Goal: Check status: Check status

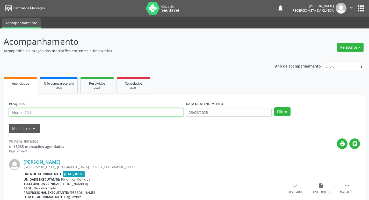
click at [100, 112] on input "text" at bounding box center [96, 112] width 174 height 9
click at [274, 108] on button "Filtrar" at bounding box center [282, 112] width 16 height 9
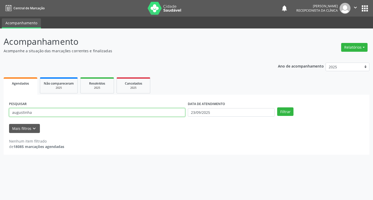
click at [98, 116] on input "augustinha" at bounding box center [97, 112] width 176 height 9
drag, startPoint x: 98, startPoint y: 116, endPoint x: 92, endPoint y: 113, distance: 7.2
click at [97, 116] on input "augustinha" at bounding box center [97, 112] width 176 height 9
type input "augustinha"
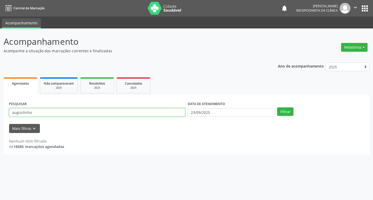
click at [277, 108] on button "Filtrar" at bounding box center [285, 112] width 16 height 9
click at [92, 113] on input "augustinha" at bounding box center [97, 112] width 176 height 9
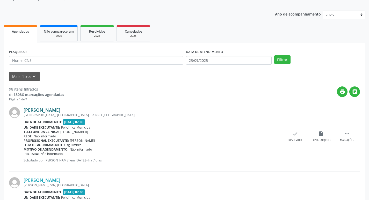
scroll to position [52, 0]
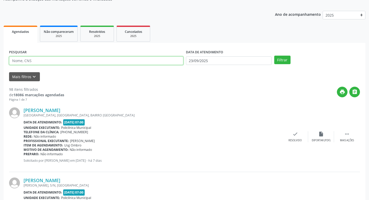
click at [103, 65] on input "text" at bounding box center [96, 60] width 174 height 9
type input "elizete"
click at [274, 56] on button "Filtrar" at bounding box center [282, 60] width 16 height 9
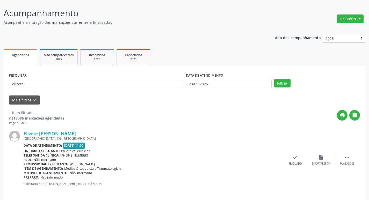
scroll to position [33, 0]
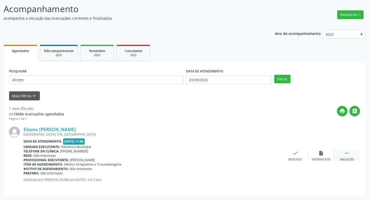
click at [347, 152] on icon "" at bounding box center [347, 154] width 6 height 6
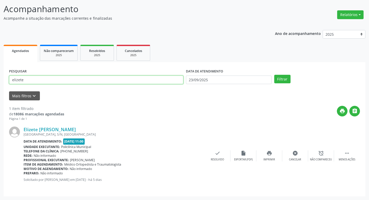
drag, startPoint x: 28, startPoint y: 81, endPoint x: 0, endPoint y: 79, distance: 27.8
click at [0, 79] on div "Acompanhamento Acompanhe a situação das marcações correntes e finalizadas Relat…" at bounding box center [184, 98] width 369 height 204
click at [274, 75] on button "Filtrar" at bounding box center [282, 79] width 16 height 9
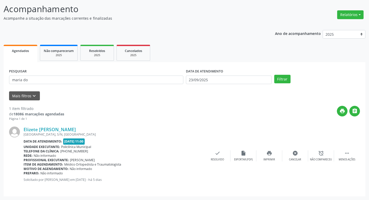
scroll to position [0, 0]
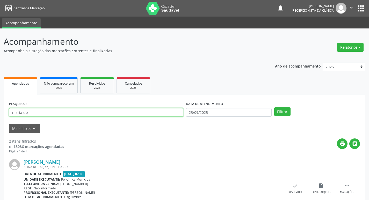
click at [37, 114] on input "maria do" at bounding box center [96, 112] width 174 height 9
type input "maria do soco"
click at [274, 108] on button "Filtrar" at bounding box center [282, 112] width 16 height 9
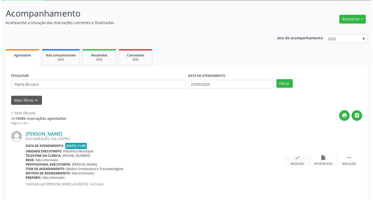
scroll to position [33, 0]
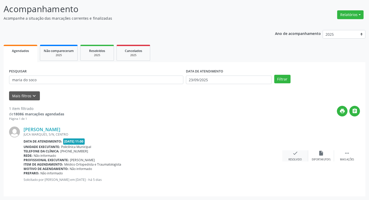
click at [296, 155] on icon "check" at bounding box center [296, 154] width 6 height 6
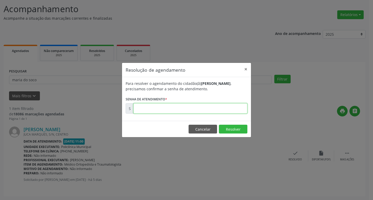
click at [145, 112] on input "text" at bounding box center [190, 108] width 114 height 10
type input "00177796"
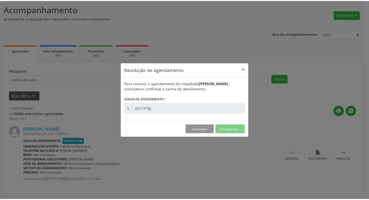
scroll to position [0, 0]
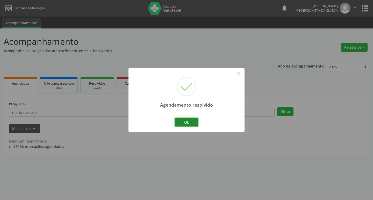
click at [192, 124] on button "Ok" at bounding box center [186, 122] width 23 height 9
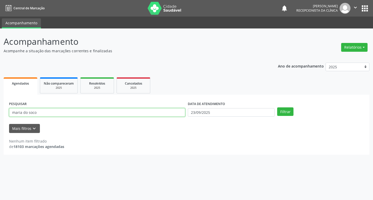
drag, startPoint x: 37, startPoint y: 113, endPoint x: 0, endPoint y: 120, distance: 37.6
click at [0, 120] on div "Acompanhamento Acompanhe a situação das marcações correntes e finalizadas Relat…" at bounding box center [186, 115] width 373 height 172
type input "valdenia"
click at [277, 108] on button "Filtrar" at bounding box center [285, 112] width 16 height 9
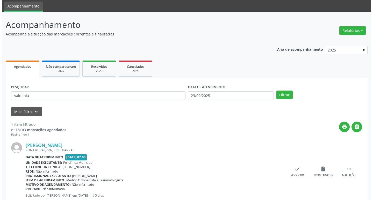
scroll to position [26, 0]
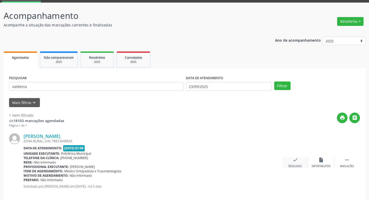
click at [295, 160] on icon "check" at bounding box center [296, 160] width 6 height 6
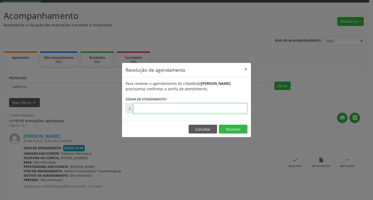
click at [149, 104] on input "text" at bounding box center [190, 108] width 114 height 10
type input "00177521"
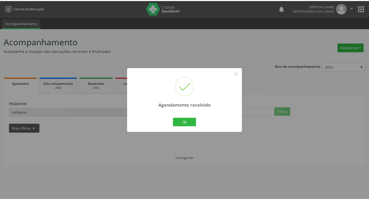
scroll to position [0, 0]
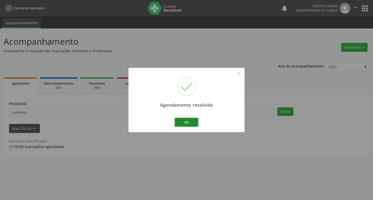
click at [190, 120] on button "Ok" at bounding box center [186, 122] width 23 height 9
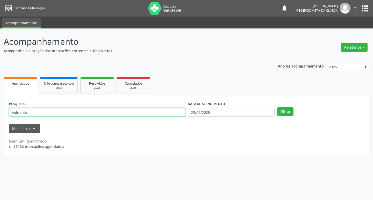
drag, startPoint x: 28, startPoint y: 113, endPoint x: 0, endPoint y: 113, distance: 28.2
click at [0, 113] on div "Acompanhamento Acompanhe a situação das marcações correntes e finalizadas Relat…" at bounding box center [186, 115] width 373 height 172
type input "elizete"
click at [277, 108] on button "Filtrar" at bounding box center [285, 112] width 16 height 9
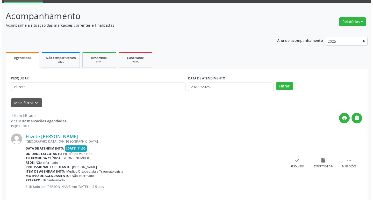
scroll to position [26, 0]
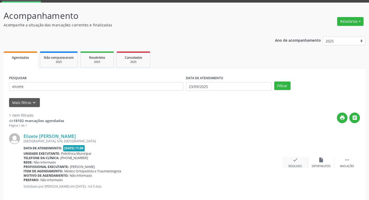
click at [294, 162] on icon "check" at bounding box center [296, 160] width 6 height 6
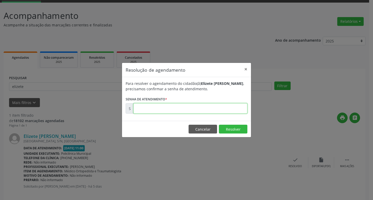
click at [152, 113] on input "text" at bounding box center [190, 108] width 114 height 10
type input "00177863"
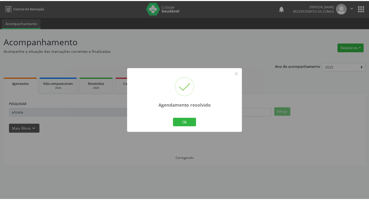
scroll to position [0, 0]
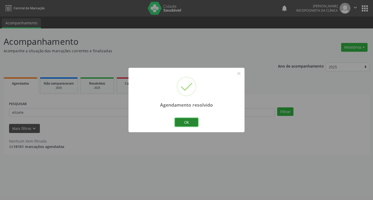
click at [187, 120] on button "Ok" at bounding box center [186, 122] width 23 height 9
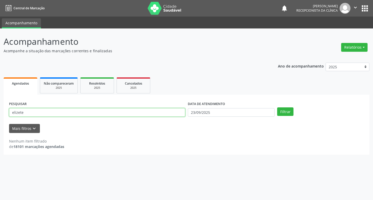
drag, startPoint x: 24, startPoint y: 113, endPoint x: 6, endPoint y: 114, distance: 17.9
click at [6, 114] on div "PESQUISAR elizete DATA DE ATENDIMENTO 23/09/2025 Filtrar UNIDADE DE REFERÊNCIA …" at bounding box center [187, 125] width 366 height 60
type input "ivonete"
click at [277, 108] on button "Filtrar" at bounding box center [285, 112] width 16 height 9
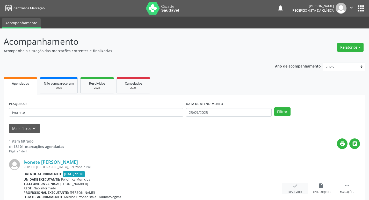
click at [293, 189] on icon "check" at bounding box center [296, 186] width 6 height 6
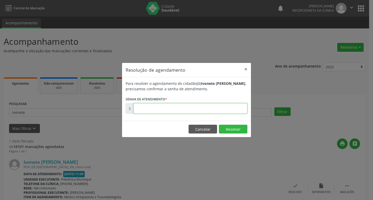
click at [148, 109] on input "text" at bounding box center [190, 108] width 114 height 10
type input "00177689"
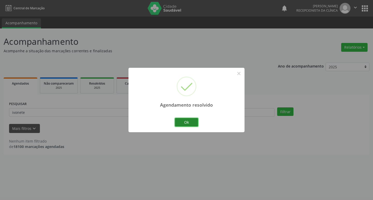
click at [181, 120] on button "Ok" at bounding box center [186, 122] width 23 height 9
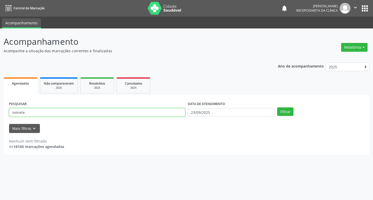
drag, startPoint x: 12, startPoint y: 112, endPoint x: 0, endPoint y: 111, distance: 12.5
click at [0, 111] on div "Acompanhamento Acompanhe a situação das marcações correntes e finalizadas Relat…" at bounding box center [186, 115] width 373 height 172
type input "valdenice"
click at [277, 108] on button "Filtrar" at bounding box center [285, 112] width 16 height 9
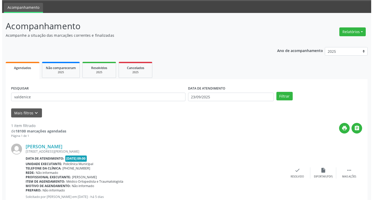
scroll to position [33, 0]
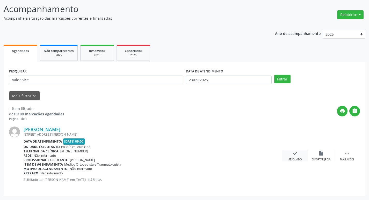
click at [294, 155] on icon "check" at bounding box center [296, 154] width 6 height 6
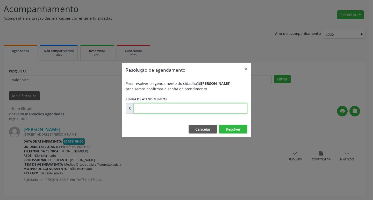
click at [154, 110] on input "text" at bounding box center [190, 108] width 114 height 10
type input "00177608"
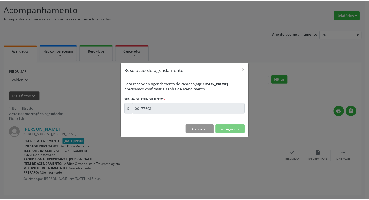
scroll to position [0, 0]
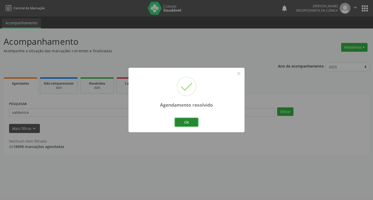
click at [194, 121] on button "Ok" at bounding box center [186, 122] width 23 height 9
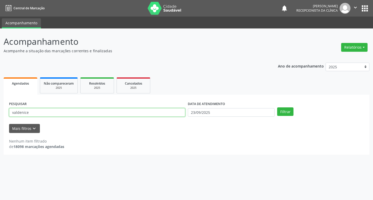
drag, startPoint x: 32, startPoint y: 112, endPoint x: 0, endPoint y: 119, distance: 32.4
click at [0, 119] on div "Acompanhamento Acompanhe a situação das marcações correntes e finalizadas Relat…" at bounding box center [186, 115] width 373 height 172
type input "amanda"
click at [277, 108] on button "Filtrar" at bounding box center [285, 112] width 16 height 9
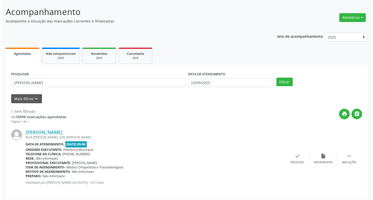
scroll to position [33, 0]
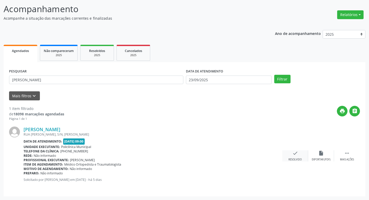
click at [295, 154] on icon "check" at bounding box center [296, 154] width 6 height 6
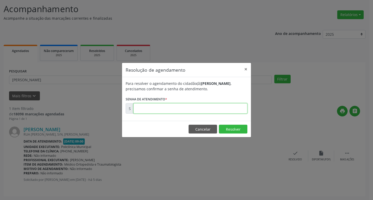
click at [146, 111] on input "text" at bounding box center [190, 108] width 114 height 10
type input "00177593"
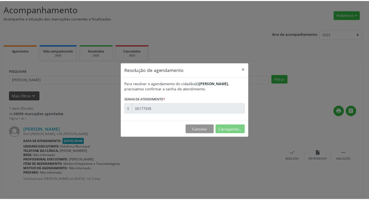
scroll to position [0, 0]
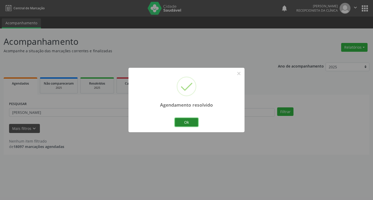
click at [187, 123] on button "Ok" at bounding box center [186, 122] width 23 height 9
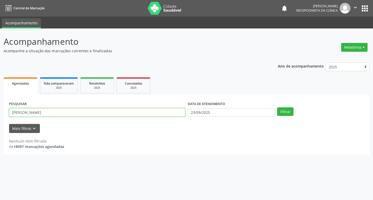
drag, startPoint x: 27, startPoint y: 114, endPoint x: 3, endPoint y: 115, distance: 24.6
click at [3, 115] on div "Acompanhamento Acompanhe a situação das marcações correntes e finalizadas Relat…" at bounding box center [186, 115] width 373 height 172
type input "cintia"
click at [277, 108] on button "Filtrar" at bounding box center [285, 112] width 16 height 9
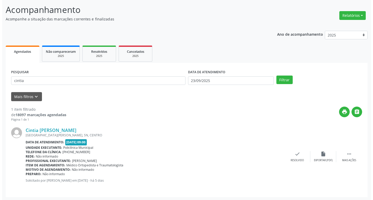
scroll to position [33, 0]
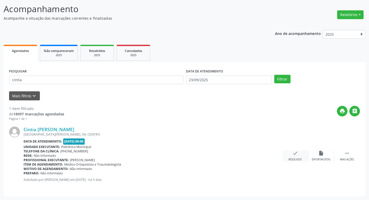
click at [296, 155] on icon "check" at bounding box center [296, 154] width 6 height 6
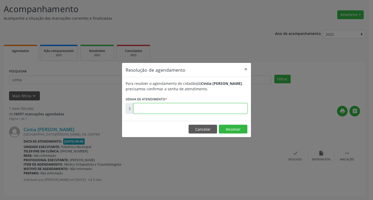
click at [146, 108] on input "text" at bounding box center [190, 108] width 114 height 10
type input "00177601"
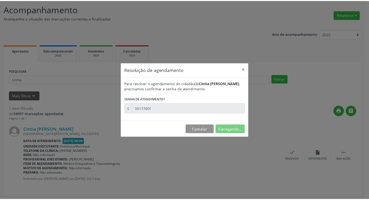
scroll to position [0, 0]
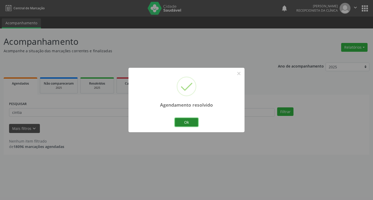
click at [195, 121] on button "Ok" at bounding box center [186, 122] width 23 height 9
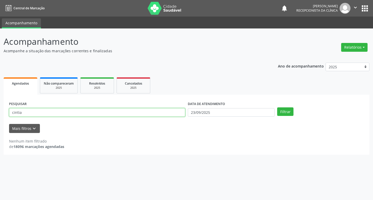
drag, startPoint x: 28, startPoint y: 116, endPoint x: 8, endPoint y: 112, distance: 20.8
click at [8, 112] on div "PESQUISAR cintia DATA DE ATENDIMENTO 23/09/2025 Filtrar UNIDADE DE REFERÊNCIA S…" at bounding box center [187, 125] width 366 height 60
click at [277, 108] on button "Filtrar" at bounding box center [285, 112] width 16 height 9
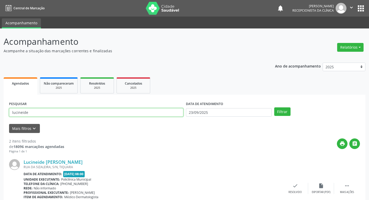
click at [30, 113] on input "lucineide" at bounding box center [96, 112] width 174 height 9
type input "lucineide alves dos santos"
click at [274, 108] on button "Filtrar" at bounding box center [282, 112] width 16 height 9
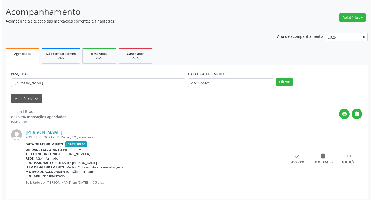
scroll to position [33, 0]
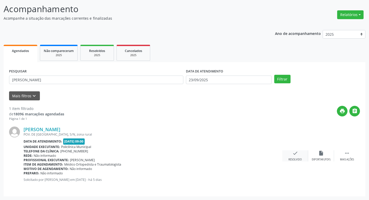
click at [294, 153] on icon "check" at bounding box center [296, 154] width 6 height 6
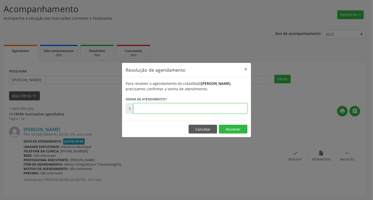
click at [145, 109] on input "text" at bounding box center [190, 108] width 114 height 10
type input "00177633"
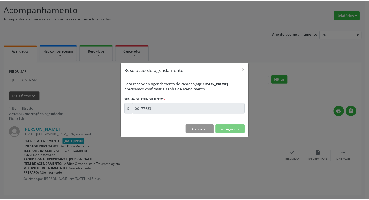
scroll to position [0, 0]
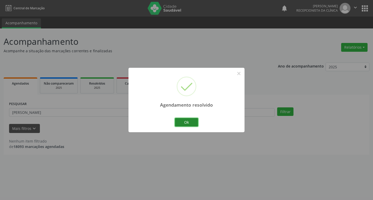
click at [185, 121] on button "Ok" at bounding box center [186, 122] width 23 height 9
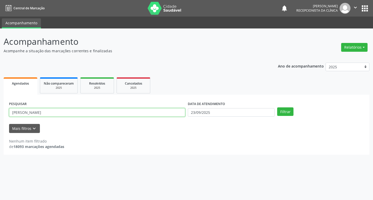
drag, startPoint x: 56, startPoint y: 113, endPoint x: 0, endPoint y: 122, distance: 56.6
click at [0, 122] on div "Acompanhamento Acompanhe a situação das marcações correntes e finalizadas Relat…" at bounding box center [186, 115] width 373 height 172
type input "eliezer"
click at [277, 108] on button "Filtrar" at bounding box center [285, 112] width 16 height 9
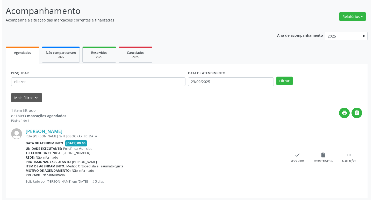
scroll to position [33, 0]
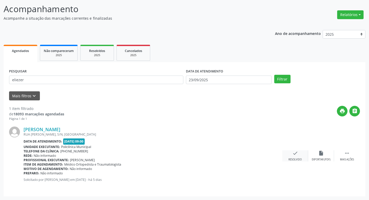
click at [294, 155] on icon "check" at bounding box center [296, 154] width 6 height 6
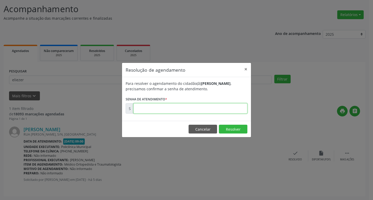
click at [140, 107] on input "text" at bounding box center [190, 108] width 114 height 10
type input "00177654"
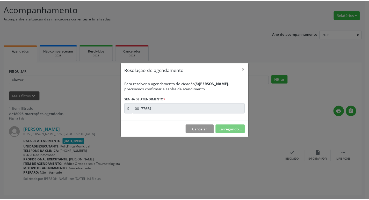
scroll to position [0, 0]
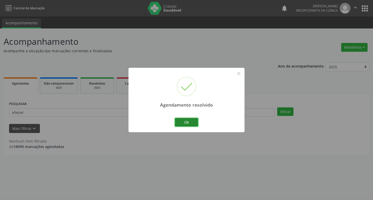
click at [184, 120] on button "Ok" at bounding box center [186, 122] width 23 height 9
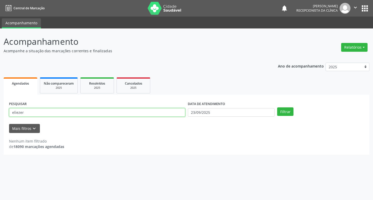
drag, startPoint x: 23, startPoint y: 112, endPoint x: 0, endPoint y: 119, distance: 23.5
click at [0, 119] on div "Acompanhamento Acompanhe a situação das marcações correntes e finalizadas Relat…" at bounding box center [186, 115] width 373 height 172
type input "vitoria felix"
click at [277, 108] on button "Filtrar" at bounding box center [285, 112] width 16 height 9
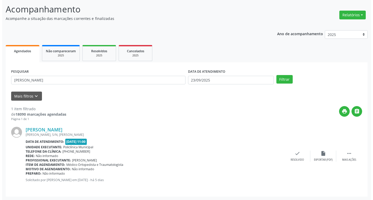
scroll to position [33, 0]
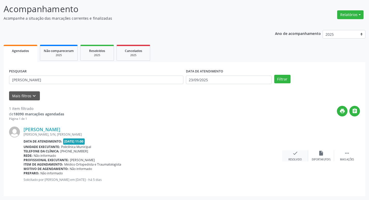
click at [298, 154] on div "check Resolvido" at bounding box center [295, 156] width 26 height 11
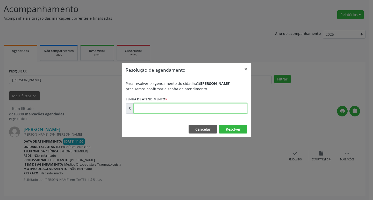
click at [144, 111] on input "text" at bounding box center [190, 108] width 114 height 10
type input "00177834"
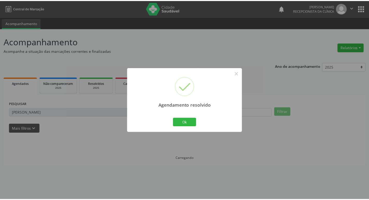
scroll to position [0, 0]
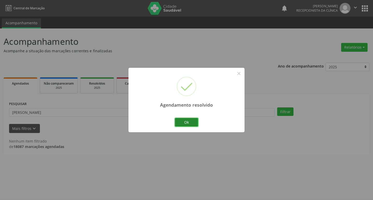
click at [189, 122] on button "Ok" at bounding box center [186, 122] width 23 height 9
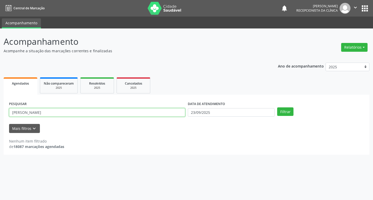
drag, startPoint x: 32, startPoint y: 113, endPoint x: 0, endPoint y: 114, distance: 31.6
click at [0, 114] on div "Acompanhamento Acompanhe a situação das marcações correntes e finalizadas Relat…" at bounding box center [186, 115] width 373 height 172
type input "abigail"
click at [277, 108] on button "Filtrar" at bounding box center [285, 112] width 16 height 9
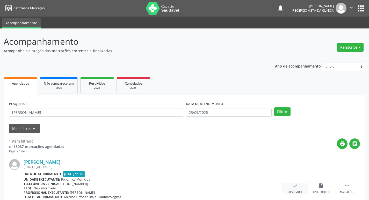
click at [296, 187] on icon "check" at bounding box center [296, 186] width 6 height 6
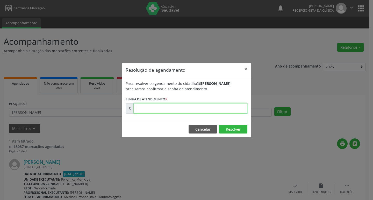
click at [154, 111] on input "text" at bounding box center [190, 108] width 114 height 10
type input "00177517"
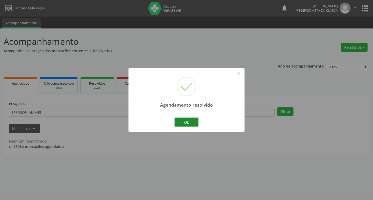
click at [188, 124] on button "Ok" at bounding box center [186, 122] width 23 height 9
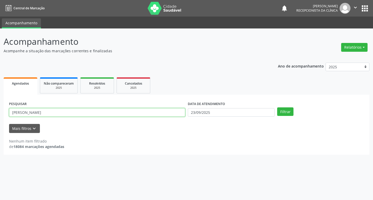
drag, startPoint x: 25, startPoint y: 113, endPoint x: 0, endPoint y: 117, distance: 25.0
click at [0, 117] on div "Acompanhamento Acompanhe a situação das marcações correntes e finalizadas Relat…" at bounding box center [186, 115] width 373 height 172
type input "kaylane"
click at [277, 108] on button "Filtrar" at bounding box center [285, 112] width 16 height 9
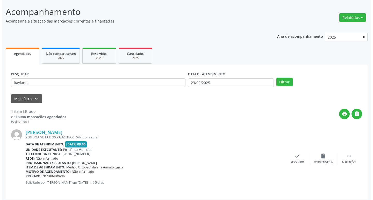
scroll to position [33, 0]
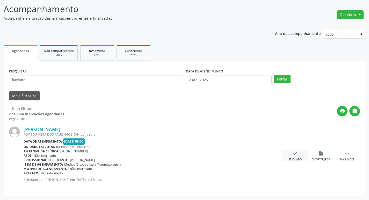
click at [295, 154] on icon "check" at bounding box center [296, 154] width 6 height 6
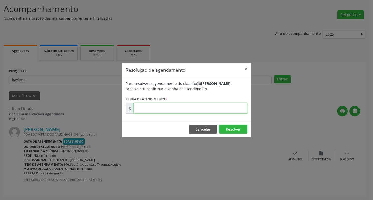
click at [145, 111] on input "text" at bounding box center [190, 108] width 114 height 10
type input "00177573"
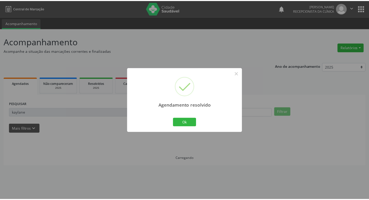
scroll to position [0, 0]
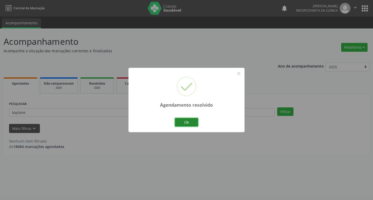
click at [178, 126] on button "Ok" at bounding box center [186, 122] width 23 height 9
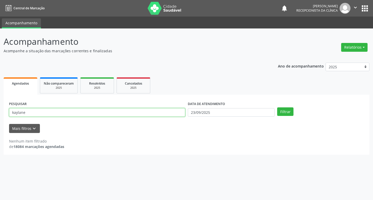
drag, startPoint x: 27, startPoint y: 114, endPoint x: 0, endPoint y: 116, distance: 26.8
click at [0, 116] on div "Acompanhamento Acompanhe a situação das marcações correntes e finalizadas Relat…" at bounding box center [186, 115] width 373 height 172
type input "antonia"
click at [277, 108] on button "Filtrar" at bounding box center [285, 112] width 16 height 9
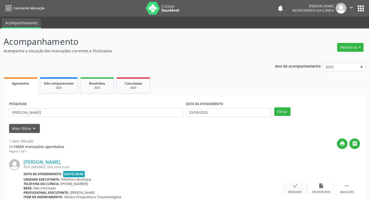
click at [297, 187] on icon "check" at bounding box center [296, 186] width 6 height 6
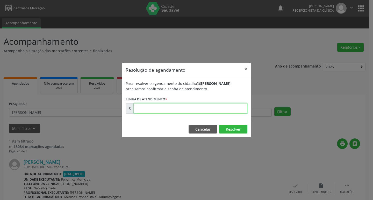
click at [143, 113] on input "text" at bounding box center [190, 108] width 114 height 10
type input "00177583"
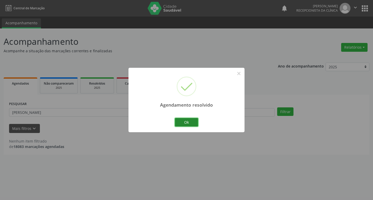
click at [187, 123] on button "Ok" at bounding box center [186, 122] width 23 height 9
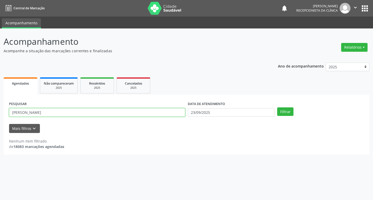
drag, startPoint x: 2, startPoint y: 116, endPoint x: 0, endPoint y: 119, distance: 3.5
click at [0, 119] on div "Acompanhamento Acompanhe a situação das marcações correntes e finalizadas Relat…" at bounding box center [186, 115] width 373 height 172
click at [277, 108] on button "Filtrar" at bounding box center [285, 112] width 16 height 9
click at [22, 113] on input "jaide" at bounding box center [97, 112] width 176 height 9
type input "jailde"
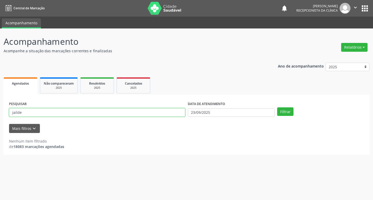
click at [277, 108] on button "Filtrar" at bounding box center [285, 112] width 16 height 9
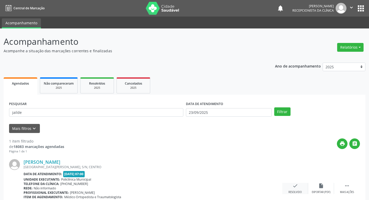
click at [295, 185] on icon "check" at bounding box center [296, 186] width 6 height 6
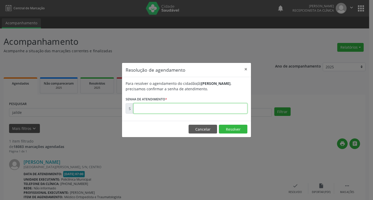
click at [155, 110] on input "text" at bounding box center [190, 108] width 114 height 10
type input "00177480"
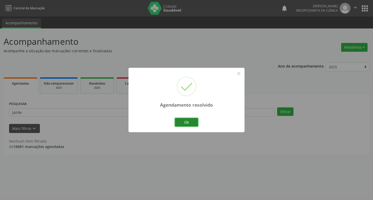
click at [186, 123] on button "Ok" at bounding box center [186, 122] width 23 height 9
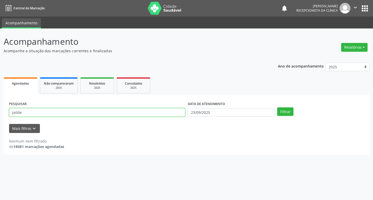
drag, startPoint x: 23, startPoint y: 112, endPoint x: 0, endPoint y: 123, distance: 25.2
click at [0, 123] on div "Acompanhamento Acompanhe a situação das marcações correntes e finalizadas Relat…" at bounding box center [186, 115] width 373 height 172
type input "alinaci"
click at [277, 108] on button "Filtrar" at bounding box center [285, 112] width 16 height 9
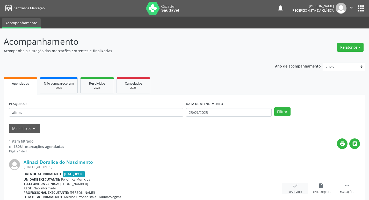
click at [294, 186] on icon "check" at bounding box center [296, 186] width 6 height 6
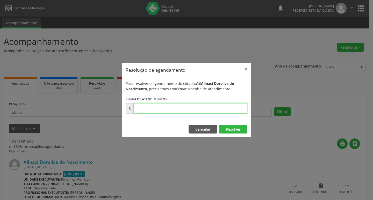
click at [146, 110] on input "text" at bounding box center [190, 108] width 114 height 10
type input "00177543"
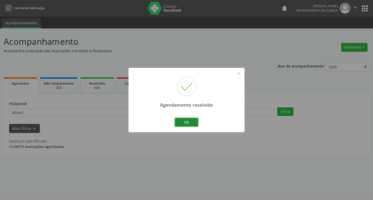
click at [187, 121] on button "Ok" at bounding box center [186, 122] width 23 height 9
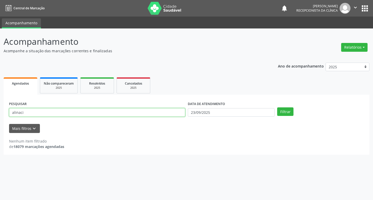
drag, startPoint x: 23, startPoint y: 113, endPoint x: 0, endPoint y: 116, distance: 23.1
click at [0, 116] on div "Acompanhamento Acompanhe a situação das marcações correntes e finalizadas Relat…" at bounding box center [186, 115] width 373 height 172
type input "rizalva"
click at [277, 108] on button "Filtrar" at bounding box center [285, 112] width 16 height 9
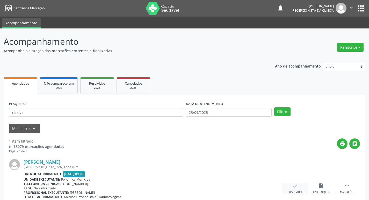
click at [296, 187] on icon "check" at bounding box center [296, 186] width 6 height 6
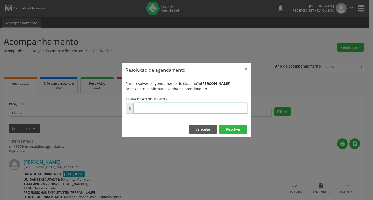
click at [167, 109] on input "text" at bounding box center [190, 108] width 114 height 10
type input "00177627"
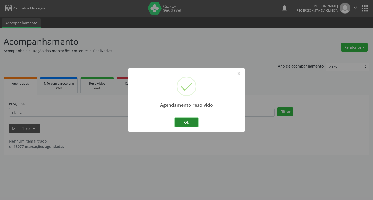
click at [190, 124] on button "Ok" at bounding box center [186, 122] width 23 height 9
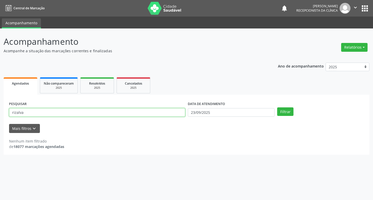
drag, startPoint x: 27, startPoint y: 113, endPoint x: 0, endPoint y: 117, distance: 27.0
click at [0, 117] on div "Acompanhamento Acompanhe a situação das marcações correntes e finalizadas Relat…" at bounding box center [186, 115] width 373 height 172
type input "gilberto"
click at [277, 108] on button "Filtrar" at bounding box center [285, 112] width 16 height 9
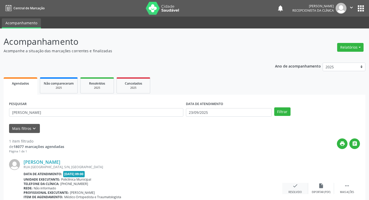
click at [298, 184] on icon "check" at bounding box center [296, 186] width 6 height 6
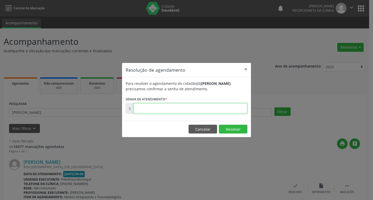
click at [144, 107] on input "text" at bounding box center [190, 108] width 114 height 10
type input "00177616"
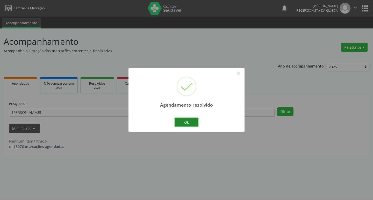
click at [190, 120] on button "Ok" at bounding box center [186, 122] width 23 height 9
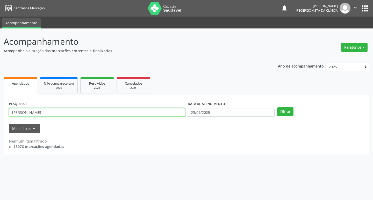
drag, startPoint x: 26, startPoint y: 112, endPoint x: 0, endPoint y: 112, distance: 25.7
click at [0, 112] on div "Acompanhamento Acompanhe a situação das marcações correntes e finalizadas Relat…" at bounding box center [186, 115] width 373 height 172
type input "elisa gab"
click at [277, 108] on button "Filtrar" at bounding box center [285, 112] width 16 height 9
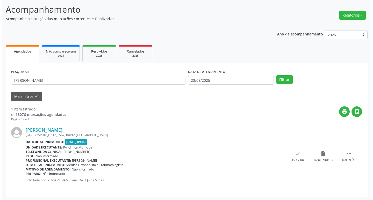
scroll to position [33, 0]
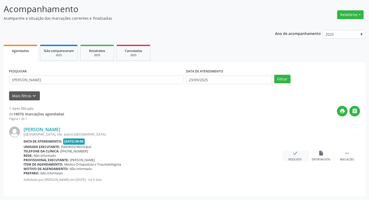
click at [292, 154] on div "check Resolvido" at bounding box center [295, 156] width 26 height 11
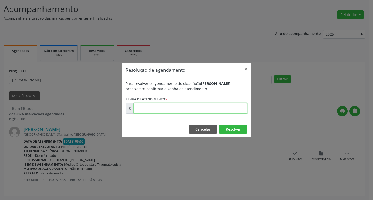
click at [154, 108] on input "text" at bounding box center [190, 108] width 114 height 10
type input "00177602"
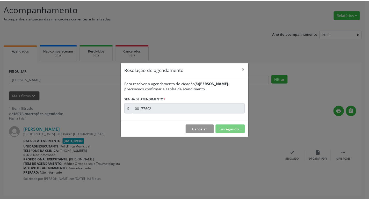
scroll to position [0, 0]
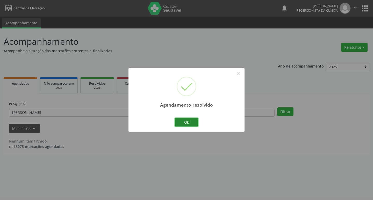
click at [184, 121] on button "Ok" at bounding box center [186, 122] width 23 height 9
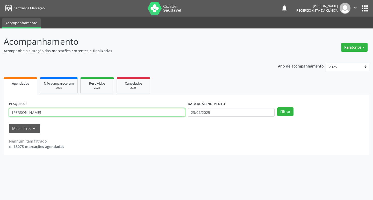
drag, startPoint x: 29, startPoint y: 113, endPoint x: 0, endPoint y: 118, distance: 29.8
click at [0, 118] on div "Acompanhamento Acompanhe a situação das marcações correntes e finalizadas Relat…" at bounding box center [186, 115] width 373 height 172
type input "geraldo"
click at [277, 108] on button "Filtrar" at bounding box center [285, 112] width 16 height 9
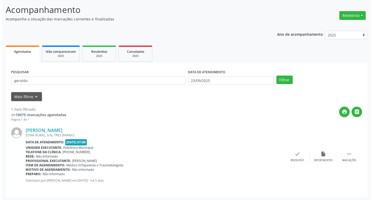
scroll to position [33, 0]
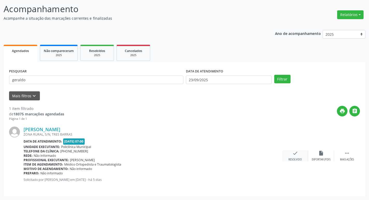
click at [294, 152] on icon "check" at bounding box center [296, 154] width 6 height 6
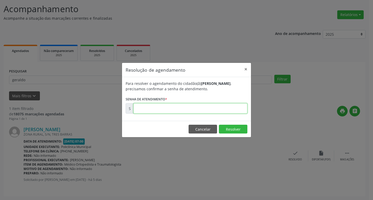
click at [155, 110] on input "text" at bounding box center [190, 108] width 114 height 10
type input "00177514"
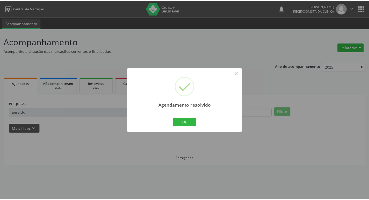
scroll to position [0, 0]
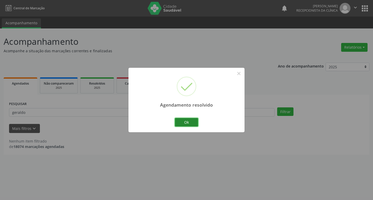
click at [189, 123] on button "Ok" at bounding box center [186, 122] width 23 height 9
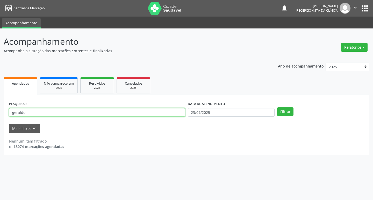
drag, startPoint x: 27, startPoint y: 112, endPoint x: 0, endPoint y: 116, distance: 27.0
click at [0, 116] on div "Acompanhamento Acompanhe a situação das marcações correntes e finalizadas Relat…" at bounding box center [186, 115] width 373 height 172
type input "raniel"
click at [277, 108] on button "Filtrar" at bounding box center [285, 112] width 16 height 9
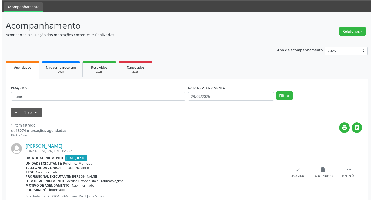
scroll to position [33, 0]
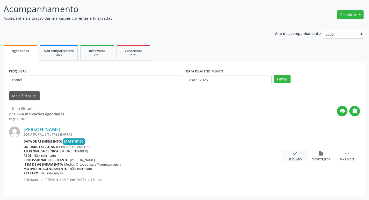
click at [297, 154] on icon "check" at bounding box center [296, 154] width 6 height 6
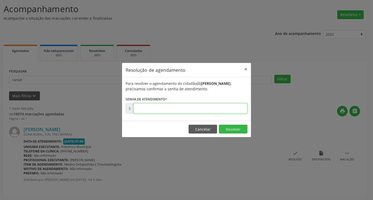
click at [151, 108] on input "text" at bounding box center [190, 108] width 114 height 10
type input "00177526"
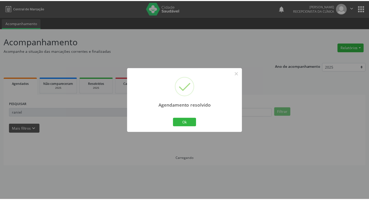
scroll to position [0, 0]
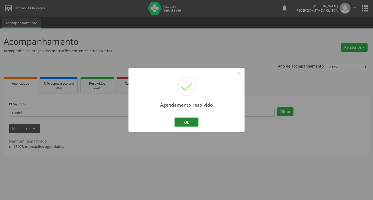
click at [186, 123] on button "Ok" at bounding box center [186, 122] width 23 height 9
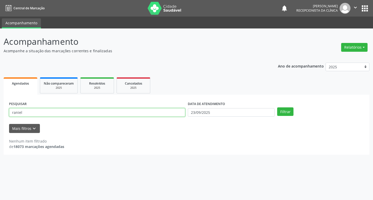
drag, startPoint x: 25, startPoint y: 111, endPoint x: 4, endPoint y: 112, distance: 21.3
click at [5, 113] on div "PESQUISAR raniel DATA DE ATENDIMENTO 23/09/2025 Filtrar UNIDADE DE REFERÊNCIA S…" at bounding box center [187, 125] width 366 height 60
type input "eder"
click at [277, 108] on button "Filtrar" at bounding box center [285, 112] width 16 height 9
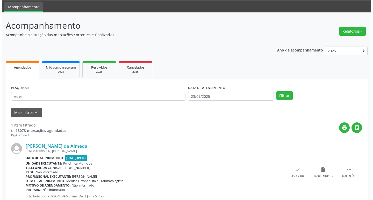
scroll to position [33, 0]
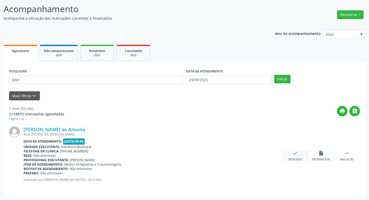
click at [294, 155] on icon "check" at bounding box center [296, 154] width 6 height 6
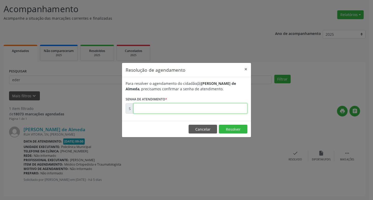
click at [154, 107] on input "text" at bounding box center [190, 108] width 114 height 10
type input "00177556"
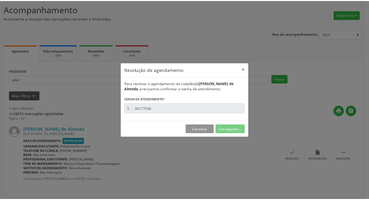
scroll to position [0, 0]
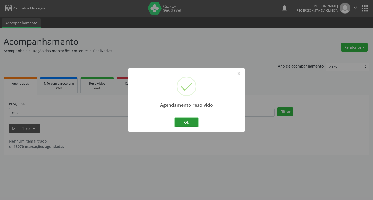
drag, startPoint x: 188, startPoint y: 124, endPoint x: 91, endPoint y: 121, distance: 96.4
click at [188, 124] on button "Ok" at bounding box center [186, 122] width 23 height 9
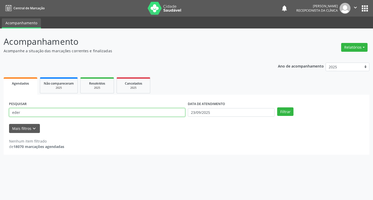
drag, startPoint x: 20, startPoint y: 111, endPoint x: 0, endPoint y: 117, distance: 20.8
click at [0, 117] on div "Acompanhamento Acompanhe a situação das marcações correntes e finalizadas Relat…" at bounding box center [186, 115] width 373 height 172
type input "vilma"
click at [277, 108] on button "Filtrar" at bounding box center [285, 112] width 16 height 9
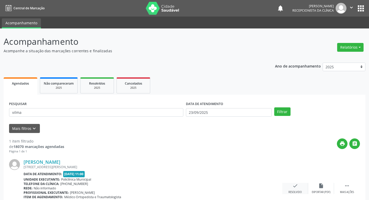
click at [293, 189] on icon "check" at bounding box center [296, 186] width 6 height 6
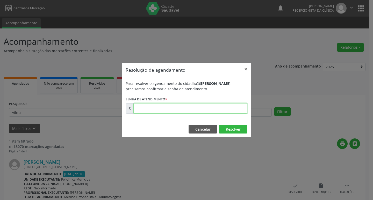
click at [144, 109] on input "text" at bounding box center [190, 108] width 114 height 10
type input "00177831"
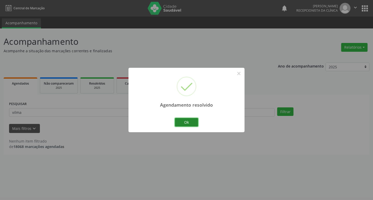
click at [187, 124] on button "Ok" at bounding box center [186, 122] width 23 height 9
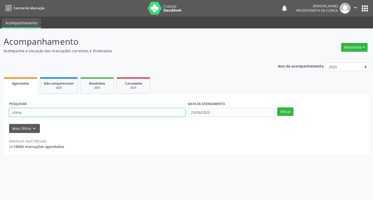
drag, startPoint x: 23, startPoint y: 113, endPoint x: 0, endPoint y: 114, distance: 22.6
click at [0, 114] on div "Acompanhamento Acompanhe a situação das marcações correntes e finalizadas Relat…" at bounding box center [186, 115] width 373 height 172
type input "sonia"
click at [277, 108] on button "Filtrar" at bounding box center [285, 112] width 16 height 9
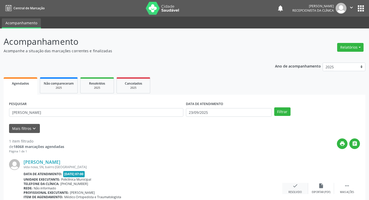
click at [295, 187] on icon "check" at bounding box center [296, 186] width 6 height 6
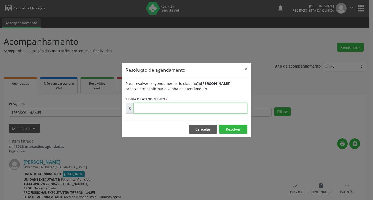
click at [147, 112] on input "text" at bounding box center [190, 108] width 114 height 10
type input "00177536"
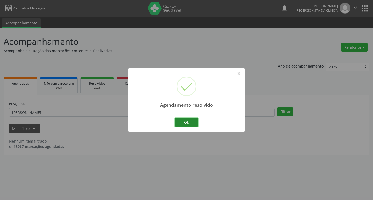
click at [193, 119] on button "Ok" at bounding box center [186, 122] width 23 height 9
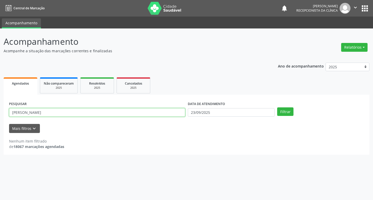
drag, startPoint x: 22, startPoint y: 114, endPoint x: 0, endPoint y: 116, distance: 21.6
click at [0, 116] on div "Acompanhamento Acompanhe a situação das marcações correntes e finalizadas Relat…" at bounding box center [186, 115] width 373 height 172
type input "diego"
click at [277, 108] on button "Filtrar" at bounding box center [285, 112] width 16 height 9
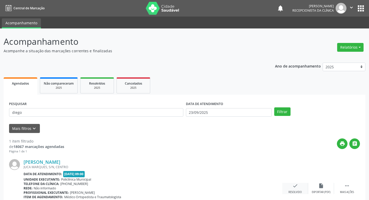
click at [293, 187] on icon "check" at bounding box center [296, 186] width 6 height 6
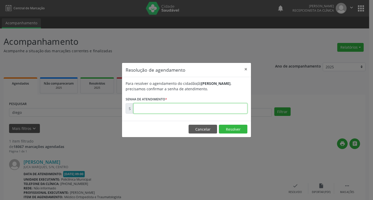
click at [146, 109] on input "text" at bounding box center [190, 108] width 114 height 10
type input "00177580"
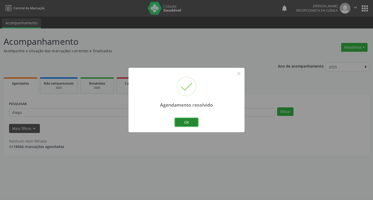
click at [185, 121] on button "Ok" at bounding box center [186, 122] width 23 height 9
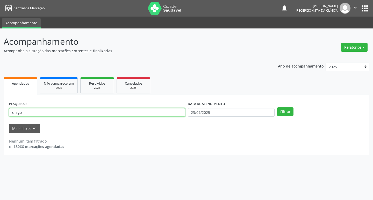
drag, startPoint x: 24, startPoint y: 112, endPoint x: 0, endPoint y: 116, distance: 24.1
click at [0, 116] on div "Acompanhamento Acompanhe a situação das marcações correntes e finalizadas Relat…" at bounding box center [186, 115] width 373 height 172
type input "eliene"
click at [277, 108] on button "Filtrar" at bounding box center [285, 112] width 16 height 9
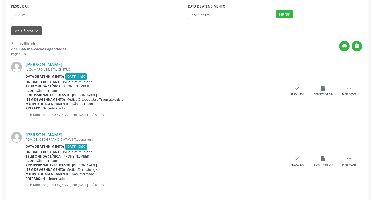
scroll to position [103, 0]
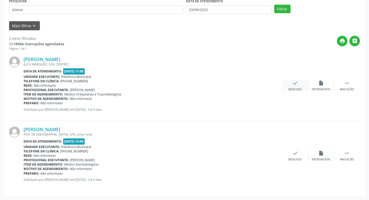
click at [297, 84] on icon "check" at bounding box center [296, 83] width 6 height 6
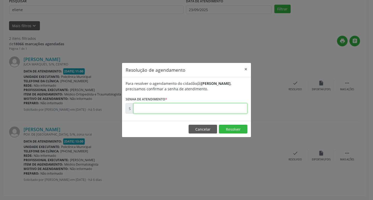
click at [150, 109] on input "text" at bounding box center [190, 108] width 114 height 10
type input "00177670"
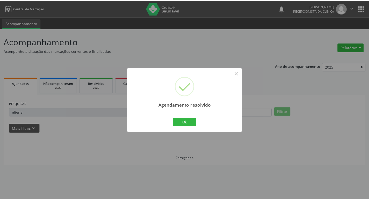
scroll to position [0, 0]
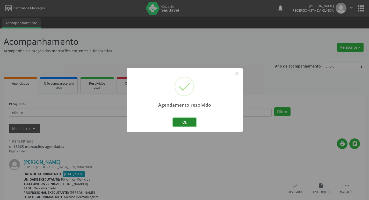
click at [186, 121] on button "Ok" at bounding box center [184, 122] width 23 height 9
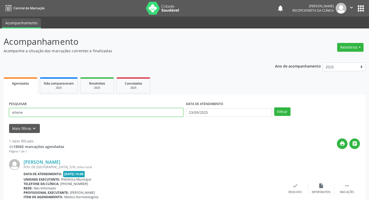
drag, startPoint x: 23, startPoint y: 111, endPoint x: 0, endPoint y: 113, distance: 22.6
click at [0, 113] on div "Acompanhamento Acompanhe a situação das marcações correntes e finalizadas Relat…" at bounding box center [184, 131] width 369 height 204
type input "joao de jesus"
click at [274, 108] on button "Filtrar" at bounding box center [282, 112] width 16 height 9
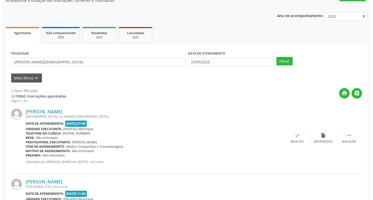
scroll to position [52, 0]
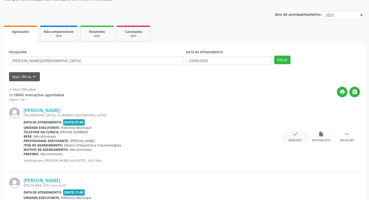
click at [295, 135] on icon "check" at bounding box center [296, 134] width 6 height 6
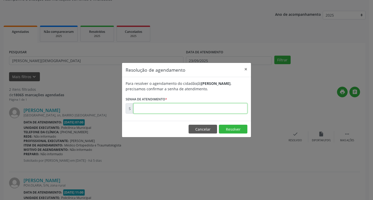
click at [152, 109] on input "text" at bounding box center [190, 108] width 114 height 10
type input "00177528"
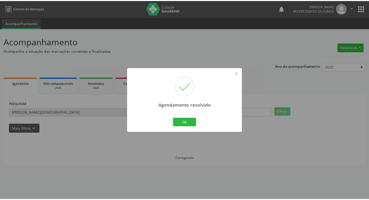
scroll to position [0, 0]
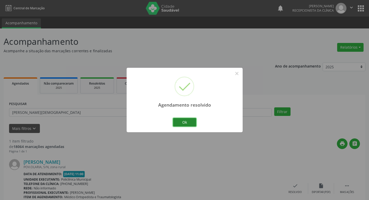
click at [186, 120] on button "Ok" at bounding box center [184, 122] width 23 height 9
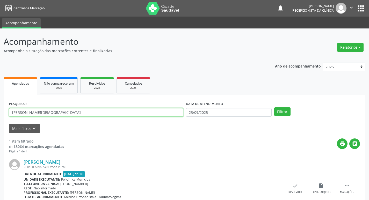
drag, startPoint x: 35, startPoint y: 114, endPoint x: 0, endPoint y: 120, distance: 35.5
click at [0, 120] on div "Acompanhamento Acompanhe a situação das marcações correntes e finalizadas Relat…" at bounding box center [184, 131] width 369 height 204
type input "manoel"
click at [274, 108] on button "Filtrar" at bounding box center [282, 112] width 16 height 9
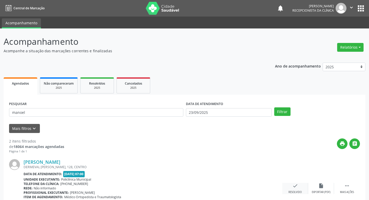
click at [296, 185] on icon "check" at bounding box center [296, 186] width 6 height 6
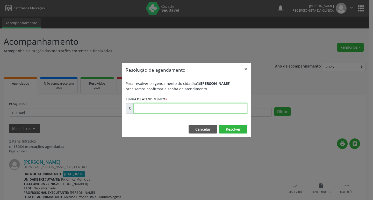
click at [143, 111] on input "text" at bounding box center [190, 108] width 114 height 10
type input "00177531"
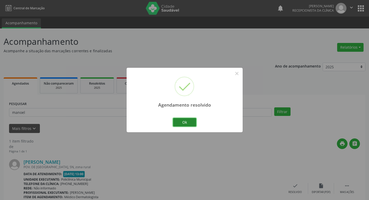
click at [180, 120] on button "Ok" at bounding box center [184, 122] width 23 height 9
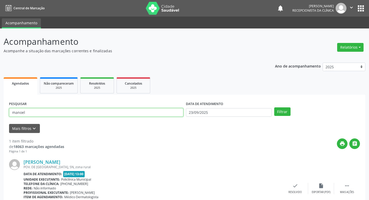
click at [28, 112] on input "manoel" at bounding box center [96, 112] width 174 height 9
type input "m"
type input "maria silva"
click at [274, 108] on button "Filtrar" at bounding box center [282, 112] width 16 height 9
click at [295, 186] on icon "check" at bounding box center [296, 186] width 6 height 6
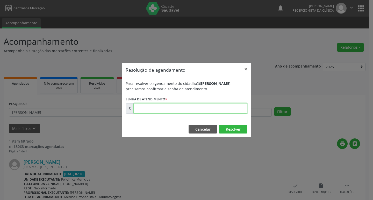
click at [149, 109] on input "text" at bounding box center [190, 108] width 114 height 10
type input "00177519"
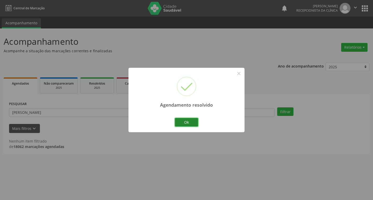
click at [180, 119] on button "Ok" at bounding box center [186, 122] width 23 height 9
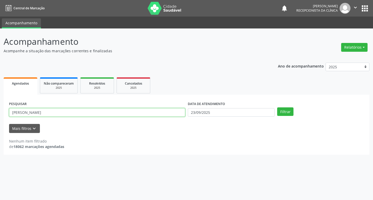
drag, startPoint x: 32, startPoint y: 112, endPoint x: 0, endPoint y: 107, distance: 32.1
click at [0, 107] on div "Acompanhamento Acompanhe a situação das marcações correntes e finalizadas Relat…" at bounding box center [186, 115] width 373 height 172
type input "euleles felix"
click at [277, 108] on button "Filtrar" at bounding box center [285, 112] width 16 height 9
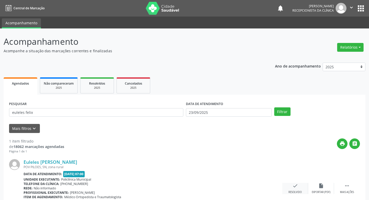
click at [298, 185] on div "check Resolvido" at bounding box center [295, 188] width 26 height 11
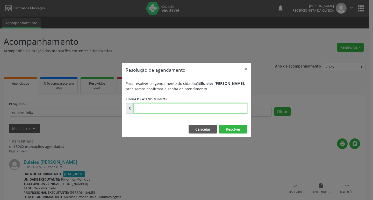
click at [139, 110] on input "text" at bounding box center [190, 108] width 114 height 10
type input "00177475"
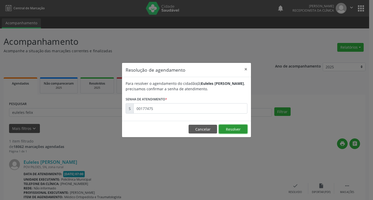
click at [233, 132] on button "Resolver" at bounding box center [233, 129] width 29 height 9
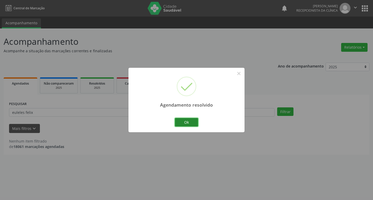
click at [184, 125] on button "Ok" at bounding box center [186, 122] width 23 height 9
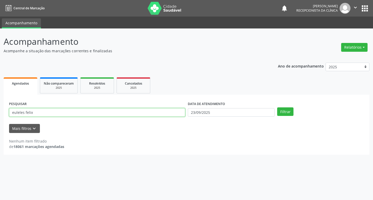
drag, startPoint x: 37, startPoint y: 112, endPoint x: 0, endPoint y: 124, distance: 38.2
click at [0, 124] on div "Acompanhamento Acompanhe a situação das marcações correntes e finalizadas Relat…" at bounding box center [186, 115] width 373 height 172
type input "ginalia"
click at [277, 108] on button "Filtrar" at bounding box center [285, 112] width 16 height 9
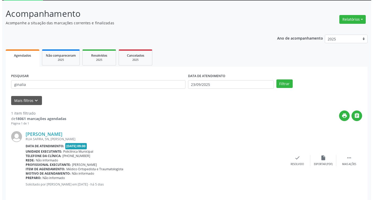
scroll to position [33, 0]
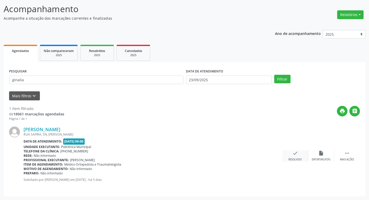
click at [296, 154] on icon "check" at bounding box center [296, 154] width 6 height 6
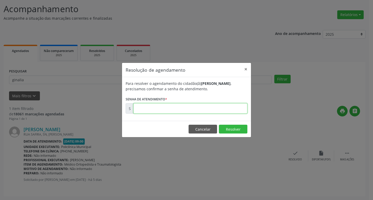
click at [145, 109] on input "text" at bounding box center [190, 108] width 114 height 10
type input "00177624"
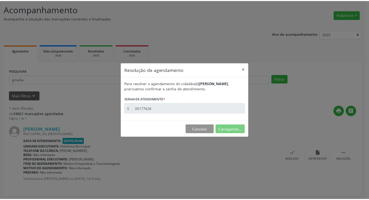
scroll to position [0, 0]
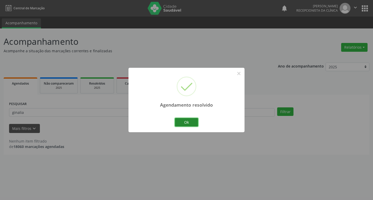
click at [184, 121] on button "Ok" at bounding box center [186, 122] width 23 height 9
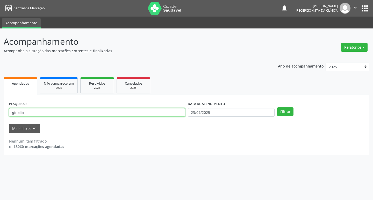
drag, startPoint x: 27, startPoint y: 112, endPoint x: 0, endPoint y: 120, distance: 28.6
click at [0, 120] on div "Acompanhamento Acompanhe a situação das marcações correntes e finalizadas Relat…" at bounding box center [186, 115] width 373 height 172
type input "josefa"
click at [277, 108] on button "Filtrar" at bounding box center [285, 112] width 16 height 9
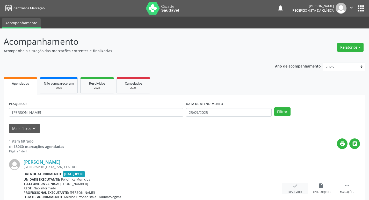
click at [297, 184] on icon "check" at bounding box center [296, 186] width 6 height 6
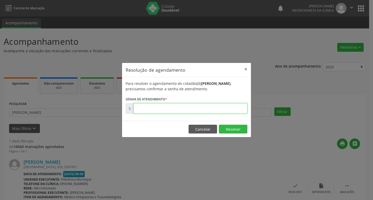
click at [145, 104] on input "text" at bounding box center [190, 108] width 114 height 10
type input "00177587"
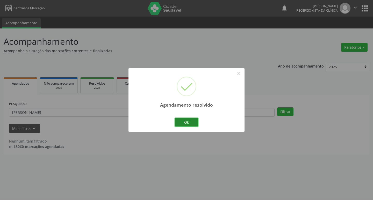
click at [184, 121] on button "Ok" at bounding box center [186, 122] width 23 height 9
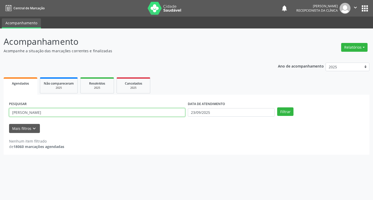
drag, startPoint x: 22, startPoint y: 114, endPoint x: 0, endPoint y: 115, distance: 22.0
click at [0, 115] on div "Acompanhamento Acompanhe a situação das marcações correntes e finalizadas Relat…" at bounding box center [186, 115] width 373 height 172
click at [277, 108] on button "Filtrar" at bounding box center [285, 112] width 16 height 9
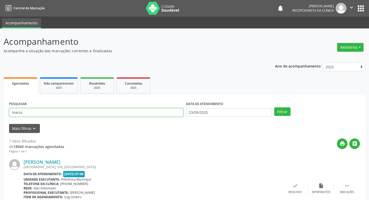
click at [29, 111] on input "maria" at bounding box center [96, 112] width 174 height 9
click at [274, 108] on button "Filtrar" at bounding box center [282, 112] width 16 height 9
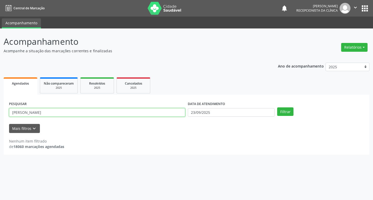
click at [44, 113] on input "maria constabtina" at bounding box center [97, 112] width 176 height 9
type input "maria constantina"
click at [277, 108] on button "Filtrar" at bounding box center [285, 112] width 16 height 9
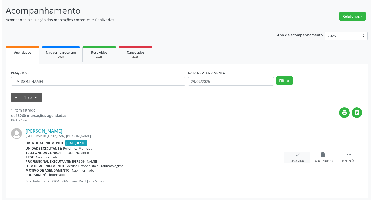
scroll to position [33, 0]
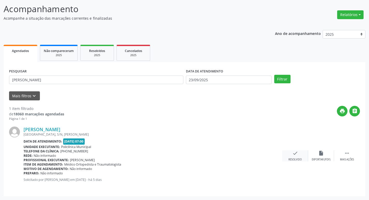
click at [293, 155] on icon "check" at bounding box center [296, 154] width 6 height 6
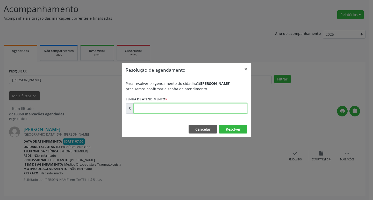
click at [145, 108] on input "text" at bounding box center [190, 108] width 114 height 10
type input "00177458"
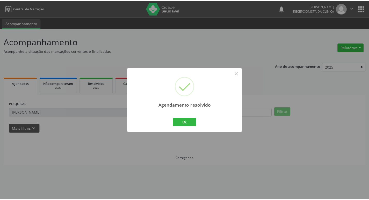
scroll to position [0, 0]
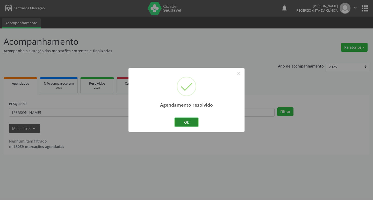
click at [183, 124] on button "Ok" at bounding box center [186, 122] width 23 height 9
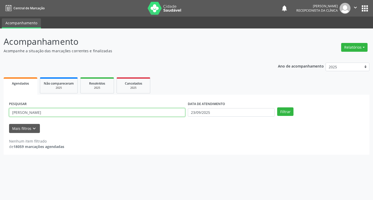
drag, startPoint x: 44, startPoint y: 113, endPoint x: 0, endPoint y: 126, distance: 46.2
click at [0, 126] on div "Acompanhamento Acompanhe a situação das marcações correntes e finalizadas Relat…" at bounding box center [186, 115] width 373 height 172
type input "cecilia alves"
click at [277, 108] on button "Filtrar" at bounding box center [285, 112] width 16 height 9
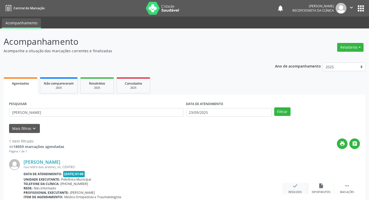
click at [294, 184] on icon "check" at bounding box center [296, 186] width 6 height 6
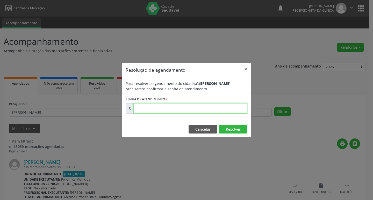
click at [154, 108] on input "text" at bounding box center [190, 108] width 114 height 10
type input "00177472"
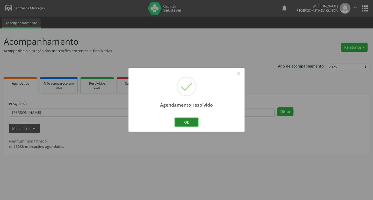
click at [194, 121] on button "Ok" at bounding box center [186, 122] width 23 height 9
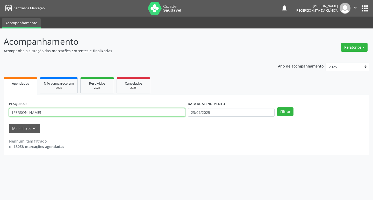
drag, startPoint x: 35, startPoint y: 111, endPoint x: 0, endPoint y: 116, distance: 35.3
click at [0, 116] on div "Acompanhamento Acompanhe a situação das marcações correntes e finalizadas Relat…" at bounding box center [186, 115] width 373 height 172
type input "maria angelina"
click at [277, 108] on button "Filtrar" at bounding box center [285, 112] width 16 height 9
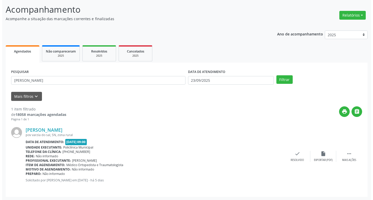
scroll to position [33, 0]
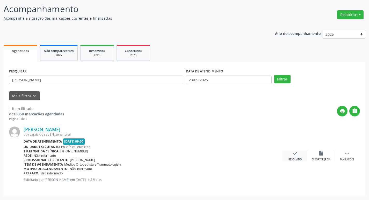
click at [294, 154] on icon "check" at bounding box center [296, 154] width 6 height 6
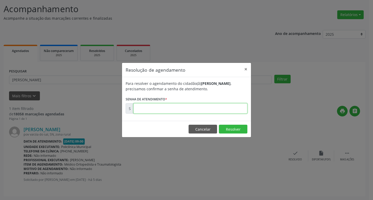
click at [144, 112] on input "text" at bounding box center [190, 108] width 114 height 10
type input "00177590"
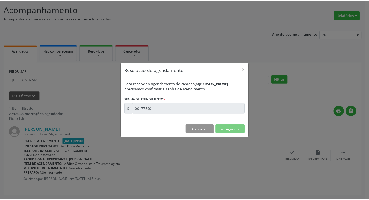
scroll to position [0, 0]
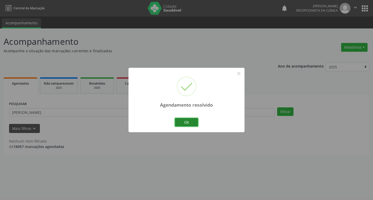
click at [186, 122] on button "Ok" at bounding box center [186, 122] width 23 height 9
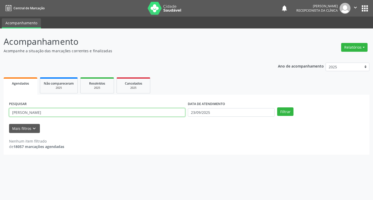
drag, startPoint x: 38, startPoint y: 113, endPoint x: 0, endPoint y: 122, distance: 39.1
click at [0, 122] on div "Acompanhamento Acompanhe a situação das marcações correntes e finalizadas Relat…" at bounding box center [186, 115] width 373 height 172
type input "alan luiz"
click at [277, 108] on button "Filtrar" at bounding box center [285, 112] width 16 height 9
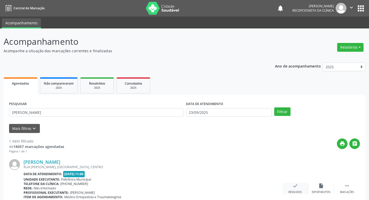
click at [296, 187] on icon "check" at bounding box center [296, 186] width 6 height 6
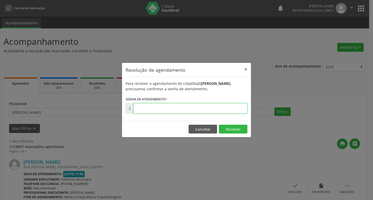
click at [141, 111] on input "text" at bounding box center [190, 108] width 114 height 10
type input "00177867"
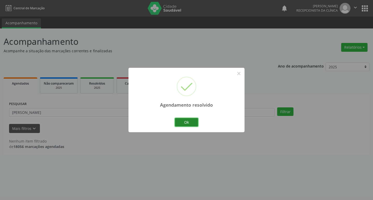
click at [191, 122] on button "Ok" at bounding box center [186, 122] width 23 height 9
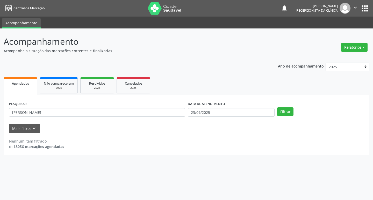
drag, startPoint x: 0, startPoint y: 117, endPoint x: 12, endPoint y: 118, distance: 12.0
click at [0, 121] on div "Acompanhamento Acompanhe a situação das marcações correntes e finalizadas Relat…" at bounding box center [186, 115] width 373 height 172
click at [97, 133] on div "Mais filtros keyboard_arrow_down" at bounding box center [187, 128] width 358 height 9
drag, startPoint x: 27, startPoint y: 112, endPoint x: 0, endPoint y: 117, distance: 27.0
click at [0, 117] on div "Acompanhamento Acompanhe a situação das marcações correntes e finalizadas Relat…" at bounding box center [186, 115] width 373 height 172
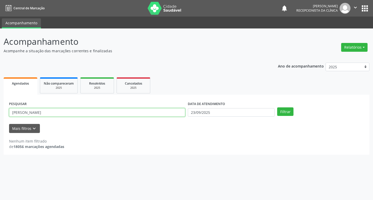
type input "pedro dias"
click at [277, 108] on button "Filtrar" at bounding box center [285, 112] width 16 height 9
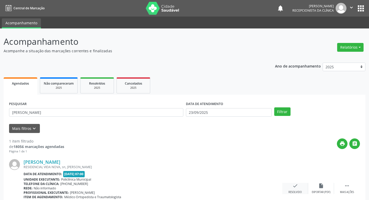
click at [294, 186] on icon "check" at bounding box center [296, 186] width 6 height 6
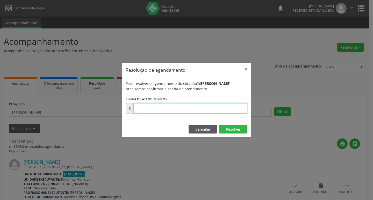
click at [141, 110] on input "text" at bounding box center [190, 108] width 114 height 10
type input "00177456"
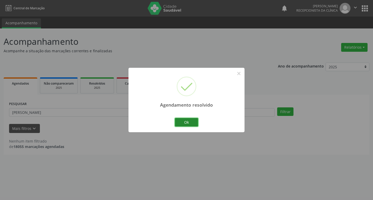
click at [184, 123] on button "Ok" at bounding box center [186, 122] width 23 height 9
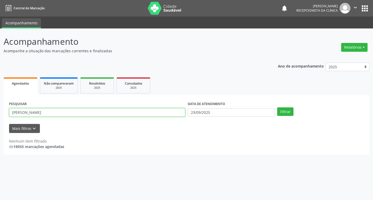
drag, startPoint x: 33, startPoint y: 112, endPoint x: 0, endPoint y: 126, distance: 35.9
click at [0, 126] on div "Acompanhamento Acompanhe a situação das marcações correntes e finalizadas Relat…" at bounding box center [186, 115] width 373 height 172
type input "adilson"
click at [277, 108] on button "Filtrar" at bounding box center [285, 112] width 16 height 9
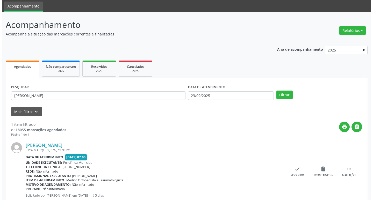
scroll to position [26, 0]
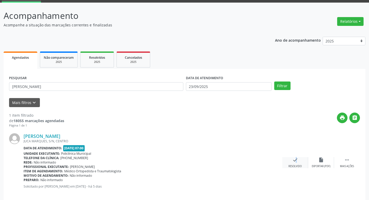
click at [293, 159] on icon "check" at bounding box center [296, 160] width 6 height 6
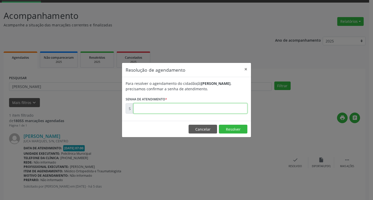
click at [153, 108] on input "text" at bounding box center [190, 108] width 114 height 10
type input "00177457"
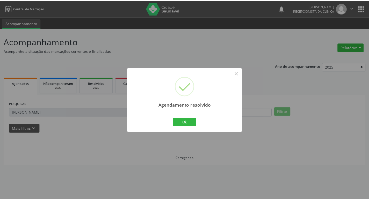
scroll to position [0, 0]
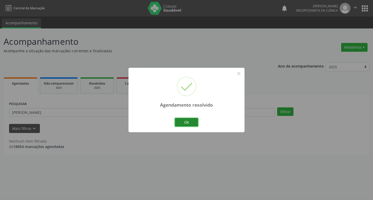
click at [184, 122] on button "Ok" at bounding box center [186, 122] width 23 height 9
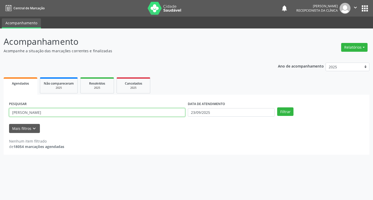
drag, startPoint x: 27, startPoint y: 113, endPoint x: 0, endPoint y: 112, distance: 27.5
click at [0, 112] on div "Acompanhamento Acompanhe a situação das marcações correntes e finalizadas Relat…" at bounding box center [186, 115] width 373 height 172
type input "maria madalena"
click at [277, 108] on button "Filtrar" at bounding box center [285, 112] width 16 height 9
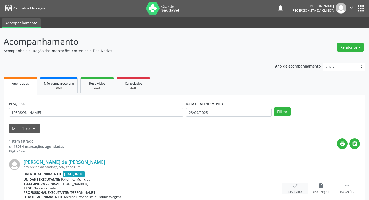
click at [292, 186] on div "check Resolvido" at bounding box center [295, 188] width 26 height 11
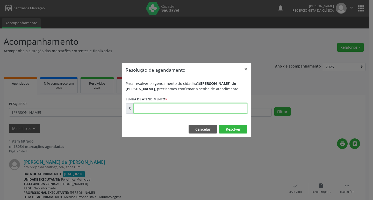
click at [153, 110] on input "text" at bounding box center [190, 108] width 114 height 10
type input "00177464"
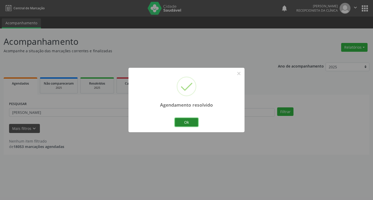
click at [188, 122] on button "Ok" at bounding box center [186, 122] width 23 height 9
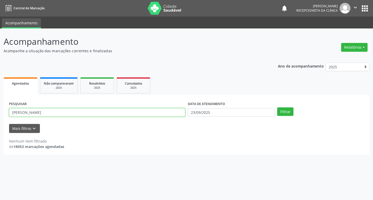
drag, startPoint x: 40, startPoint y: 112, endPoint x: 0, endPoint y: 120, distance: 40.6
click at [0, 120] on div "Acompanhamento Acompanhe a situação das marcações correntes e finalizadas Relat…" at bounding box center [186, 115] width 373 height 172
type input "jaconias"
click at [277, 108] on button "Filtrar" at bounding box center [285, 112] width 16 height 9
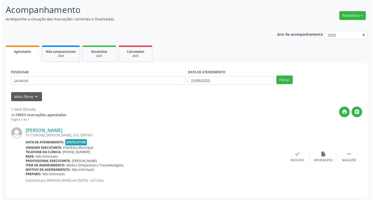
scroll to position [33, 0]
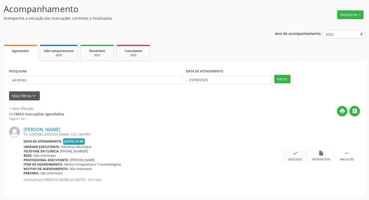
click at [294, 153] on icon "check" at bounding box center [296, 154] width 6 height 6
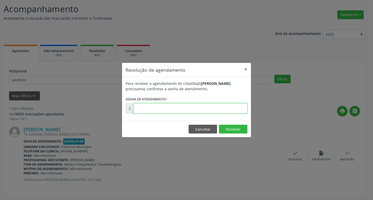
click at [148, 109] on input "text" at bounding box center [190, 108] width 114 height 10
type input "00177513"
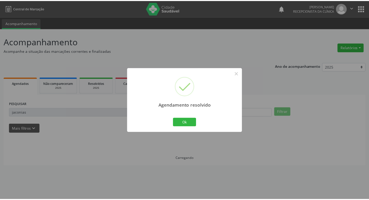
scroll to position [0, 0]
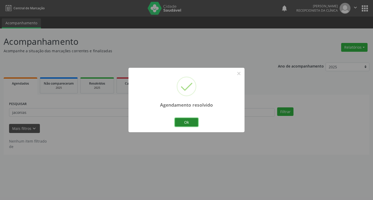
click at [185, 122] on button "Ok" at bounding box center [186, 122] width 23 height 9
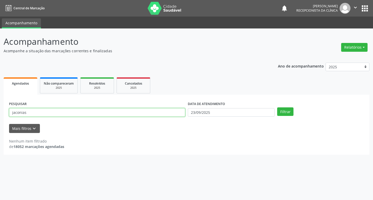
drag, startPoint x: 28, startPoint y: 112, endPoint x: 0, endPoint y: 117, distance: 28.3
click at [0, 117] on div "Acompanhamento Acompanhe a situação das marcações correntes e finalizadas Relat…" at bounding box center [186, 115] width 373 height 172
type input "heraldo"
click at [277, 108] on button "Filtrar" at bounding box center [285, 112] width 16 height 9
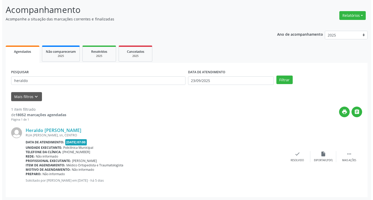
scroll to position [33, 0]
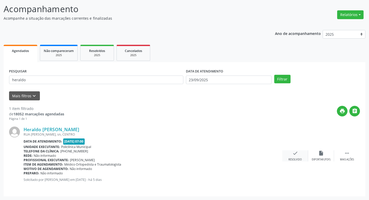
click at [293, 156] on icon "check" at bounding box center [296, 154] width 6 height 6
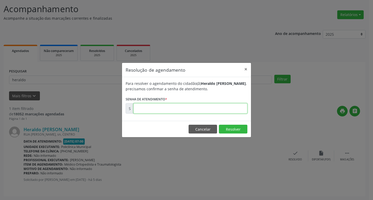
click at [146, 112] on input "text" at bounding box center [190, 108] width 114 height 10
type input "00177508"
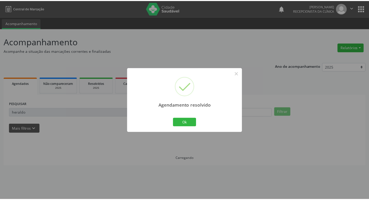
scroll to position [0, 0]
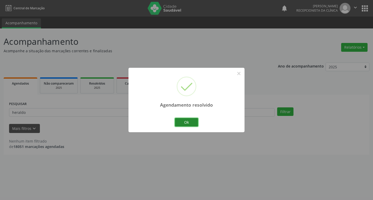
click at [185, 124] on button "Ok" at bounding box center [186, 122] width 23 height 9
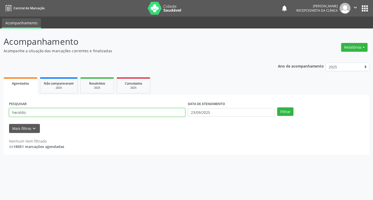
drag, startPoint x: 29, startPoint y: 112, endPoint x: 0, endPoint y: 120, distance: 29.9
click at [0, 120] on div "Acompanhamento Acompanhe a situação das marcações correntes e finalizadas Relat…" at bounding box center [186, 115] width 373 height 172
type input "angelita"
click at [277, 108] on button "Filtrar" at bounding box center [285, 112] width 16 height 9
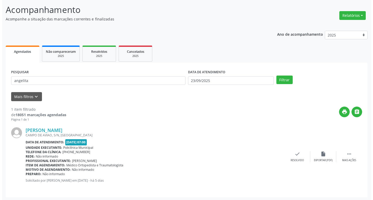
scroll to position [33, 0]
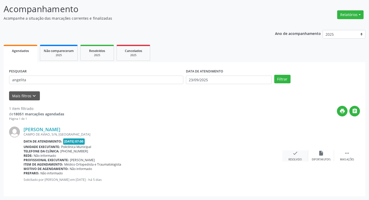
click at [296, 153] on icon "check" at bounding box center [296, 154] width 6 height 6
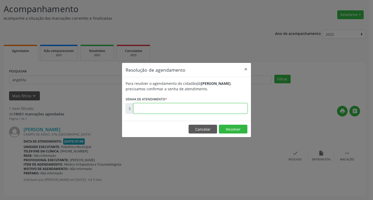
click at [150, 112] on input "text" at bounding box center [190, 108] width 114 height 10
type input "00177485"
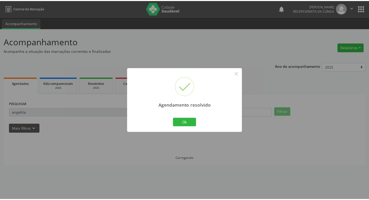
scroll to position [0, 0]
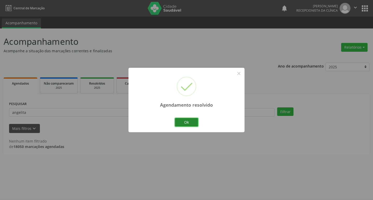
click at [184, 122] on button "Ok" at bounding box center [186, 122] width 23 height 9
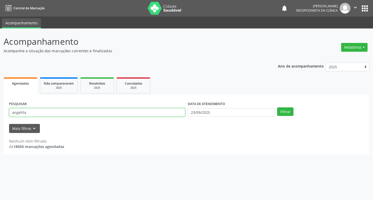
drag, startPoint x: 29, startPoint y: 111, endPoint x: 0, endPoint y: 119, distance: 30.1
click at [0, 119] on div "Acompanhamento Acompanhe a situação das marcações correntes e finalizadas Relat…" at bounding box center [186, 115] width 373 height 172
click at [277, 108] on button "Filtrar" at bounding box center [285, 112] width 16 height 9
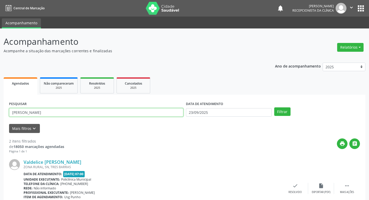
click at [28, 113] on input "julia" at bounding box center [96, 112] width 174 height 9
type input "julia joana"
click at [274, 108] on button "Filtrar" at bounding box center [282, 112] width 16 height 9
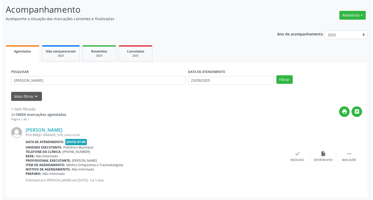
scroll to position [33, 0]
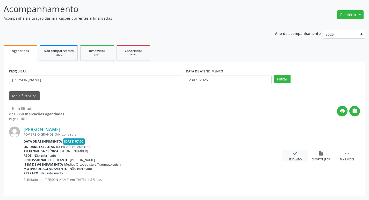
click at [298, 153] on icon "check" at bounding box center [296, 154] width 6 height 6
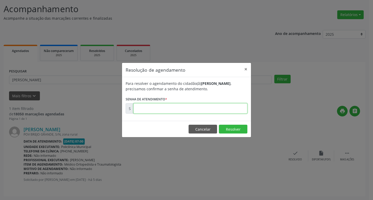
click at [136, 108] on input "text" at bounding box center [190, 108] width 114 height 10
type input "00177479"
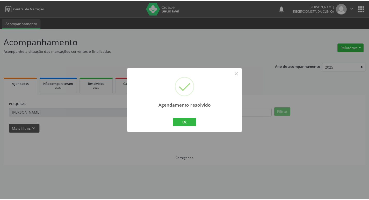
scroll to position [0, 0]
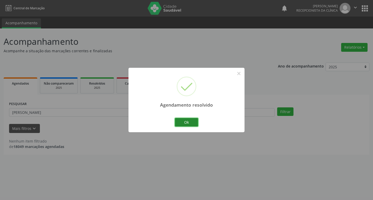
click at [182, 123] on button "Ok" at bounding box center [186, 122] width 23 height 9
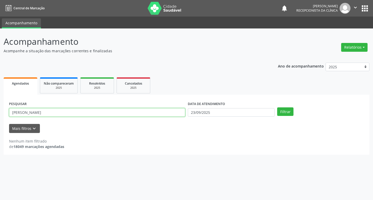
drag, startPoint x: 36, startPoint y: 112, endPoint x: 2, endPoint y: 122, distance: 35.8
click at [0, 113] on div "Acompanhamento Acompanhe a situação das marcações correntes e finalizadas Relat…" at bounding box center [186, 115] width 373 height 172
type input "fabricio da silva"
click at [277, 108] on button "Filtrar" at bounding box center [285, 112] width 16 height 9
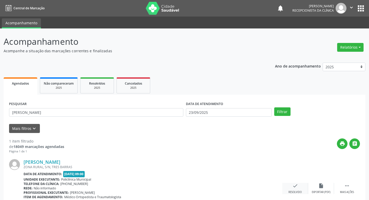
click at [291, 187] on div "check Resolvido" at bounding box center [295, 188] width 26 height 11
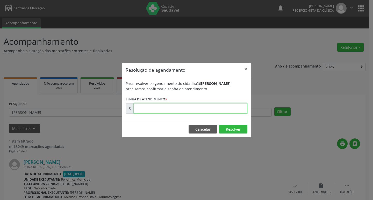
click at [155, 111] on input "text" at bounding box center [190, 108] width 114 height 10
type input "00177569"
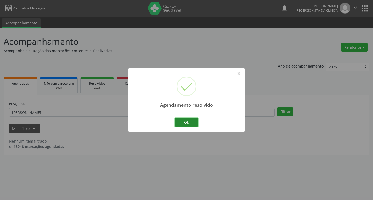
click at [194, 122] on button "Ok" at bounding box center [186, 122] width 23 height 9
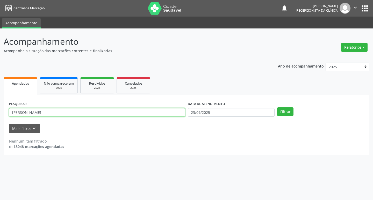
drag, startPoint x: 39, startPoint y: 112, endPoint x: 0, endPoint y: 115, distance: 38.9
click at [0, 115] on div "Acompanhamento Acompanhe a situação das marcações correntes e finalizadas Relat…" at bounding box center [186, 115] width 373 height 172
type input "ataniel"
click at [277, 108] on button "Filtrar" at bounding box center [285, 112] width 16 height 9
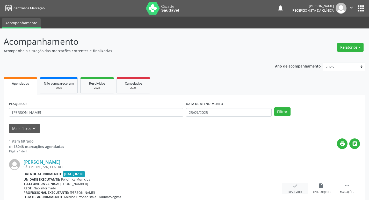
click at [297, 187] on icon "check" at bounding box center [296, 186] width 6 height 6
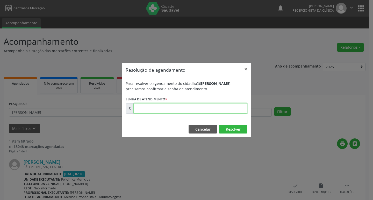
click at [154, 105] on input "text" at bounding box center [190, 108] width 114 height 10
type input "00177492"
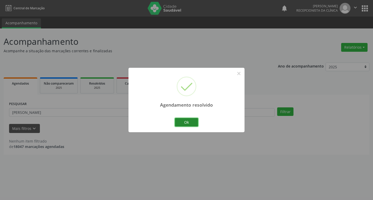
click at [189, 122] on button "Ok" at bounding box center [186, 122] width 23 height 9
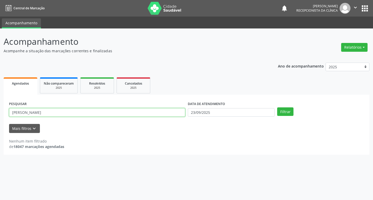
drag, startPoint x: 25, startPoint y: 113, endPoint x: 0, endPoint y: 111, distance: 24.7
click at [0, 111] on div "Acompanhamento Acompanhe a situação das marcações correntes e finalizadas Relat…" at bounding box center [186, 115] width 373 height 172
type input "luzimar"
click at [277, 108] on button "Filtrar" at bounding box center [285, 112] width 16 height 9
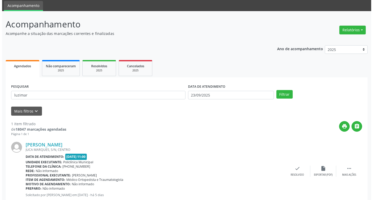
scroll to position [33, 0]
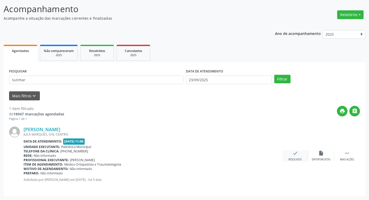
click at [296, 153] on icon "check" at bounding box center [296, 154] width 6 height 6
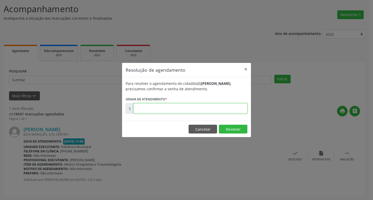
click at [147, 105] on input "text" at bounding box center [190, 108] width 114 height 10
type input "00177880"
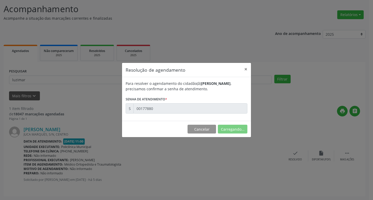
scroll to position [0, 0]
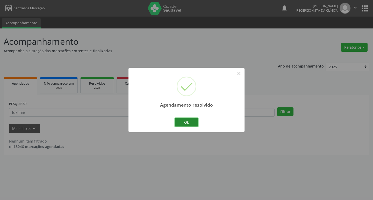
click at [183, 124] on button "Ok" at bounding box center [186, 122] width 23 height 9
